Goal: Information Seeking & Learning: Learn about a topic

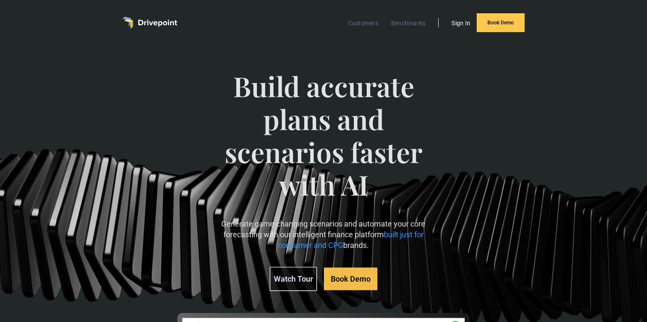
click at [463, 25] on link "Sign In" at bounding box center [460, 23] width 27 height 11
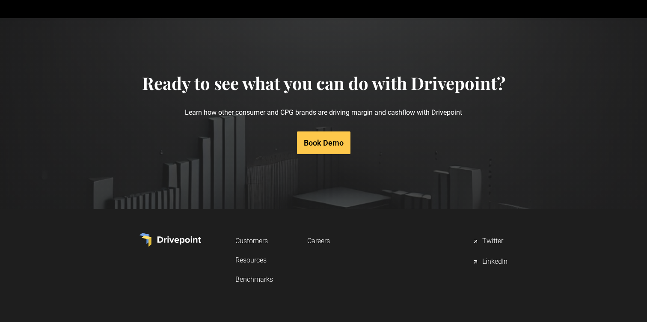
scroll to position [4338, 0]
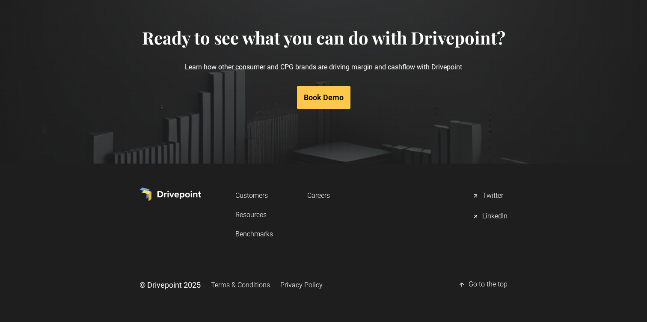
click at [260, 218] on link "Resources" at bounding box center [254, 215] width 38 height 16
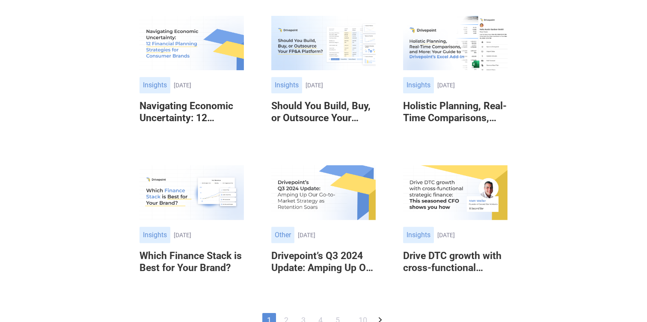
scroll to position [391, 0]
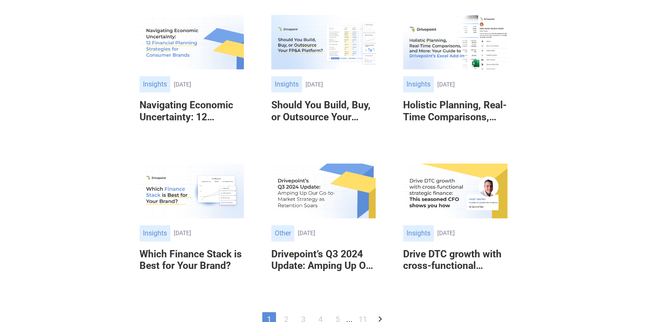
click at [340, 118] on h6 "Should You Build, Buy, or Outsource Your FP&A Platform?" at bounding box center [323, 111] width 104 height 24
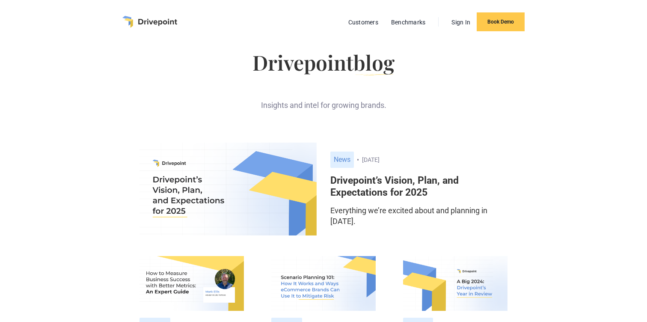
scroll to position [0, 0]
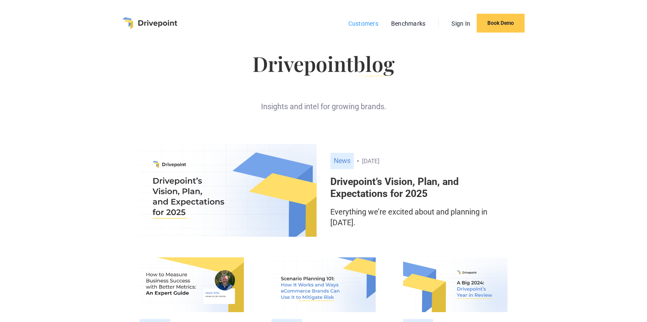
click at [376, 27] on link "Customers" at bounding box center [363, 23] width 39 height 11
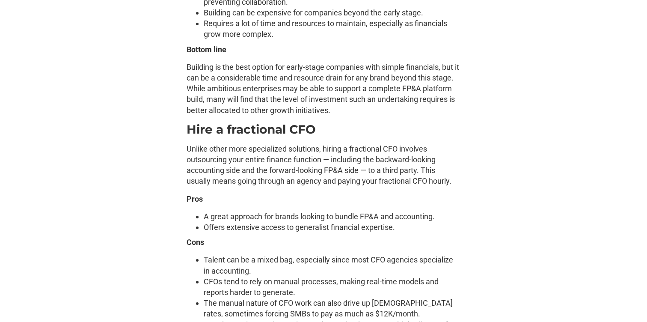
scroll to position [2700, 0]
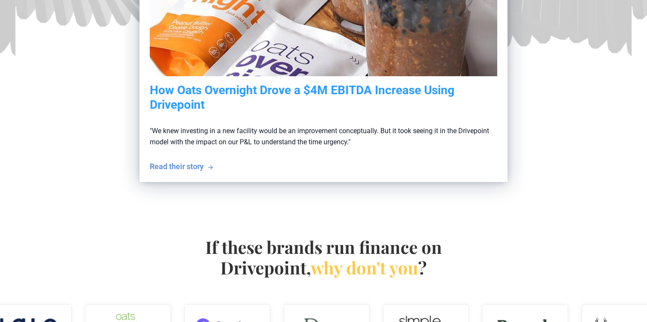
scroll to position [349, 0]
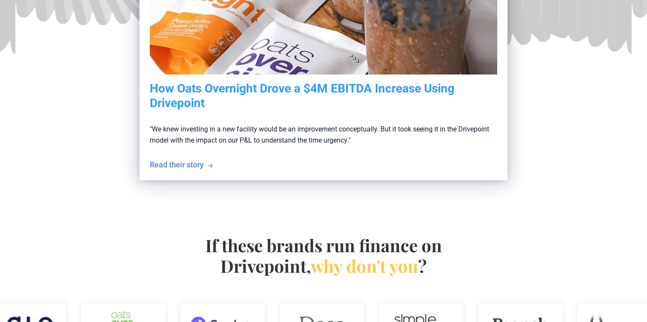
click at [323, 302] on img at bounding box center [322, 323] width 86 height 43
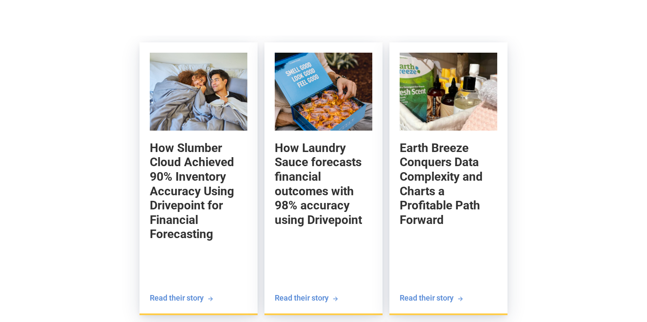
scroll to position [930, 0]
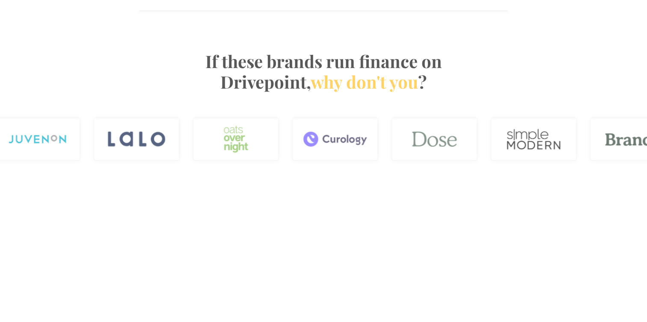
scroll to position [2944, 0]
